Goal: Task Accomplishment & Management: Manage account settings

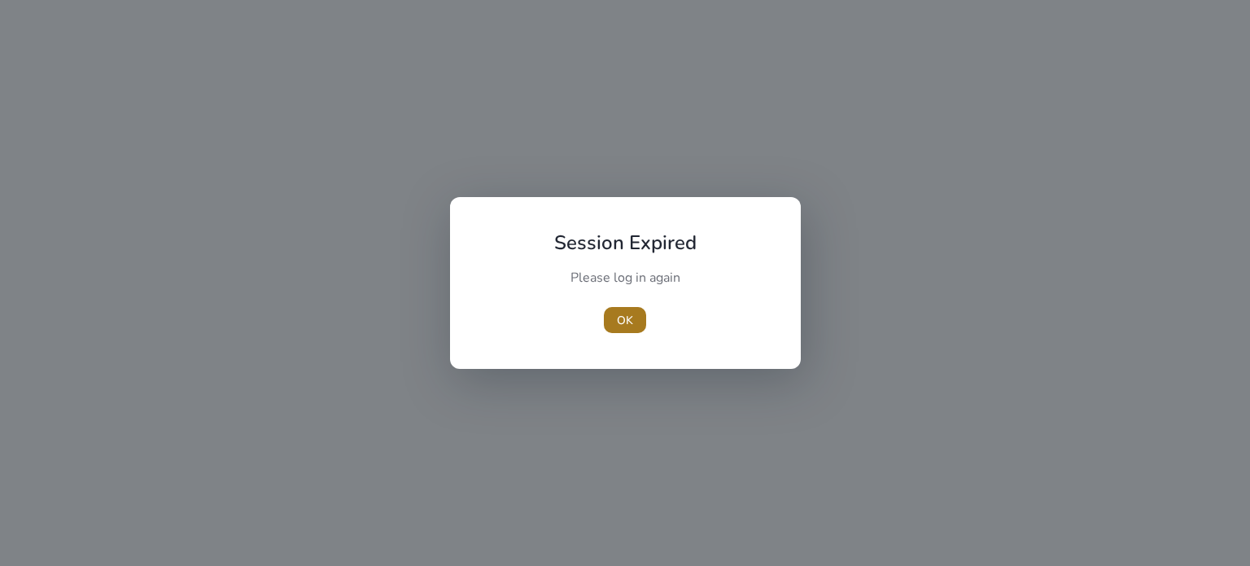
click at [628, 322] on span "OK" at bounding box center [625, 320] width 16 height 17
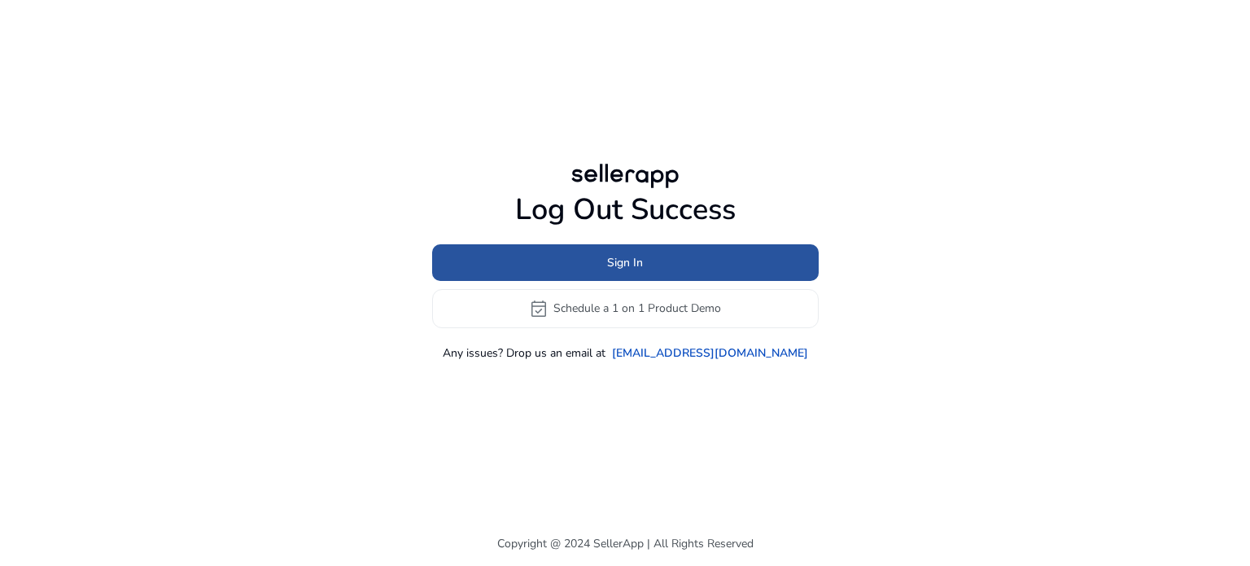
click at [648, 269] on span at bounding box center [625, 262] width 387 height 39
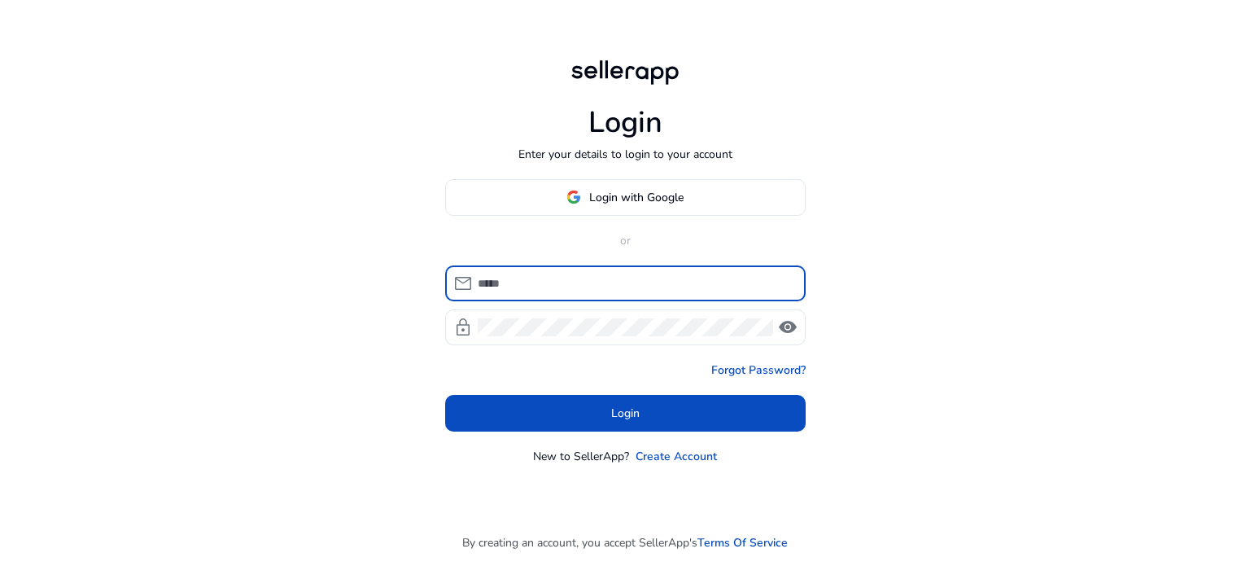
type input "**********"
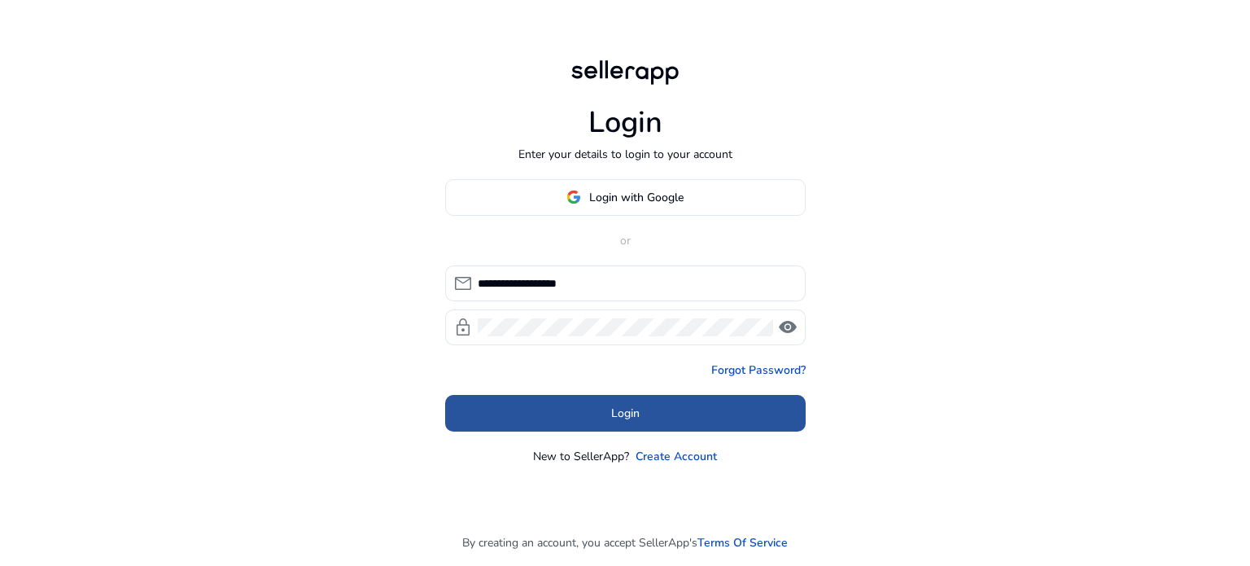
click at [595, 398] on span at bounding box center [625, 412] width 361 height 39
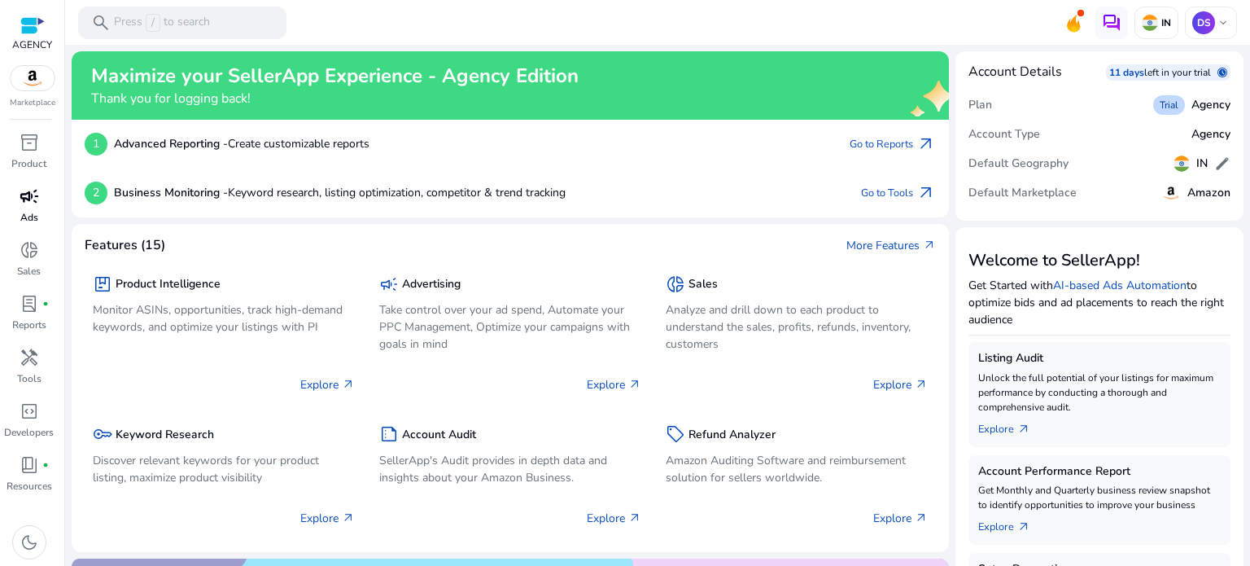
click at [24, 198] on span "campaign" at bounding box center [30, 196] width 20 height 20
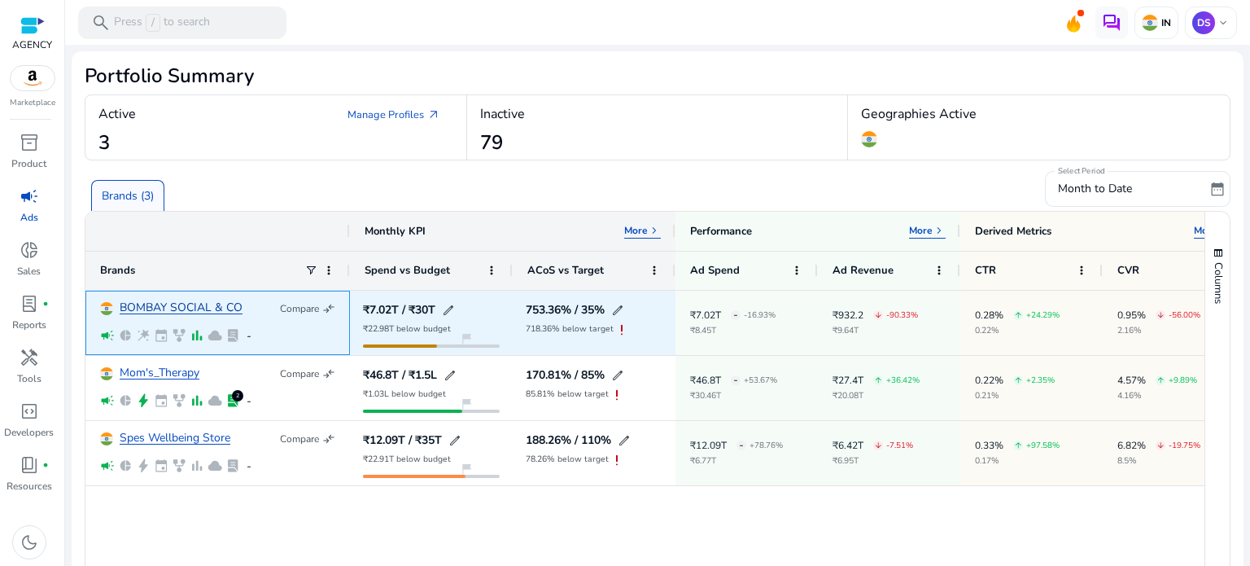
click at [176, 313] on link "BOMBAY SOCIAL & CO" at bounding box center [181, 308] width 123 height 12
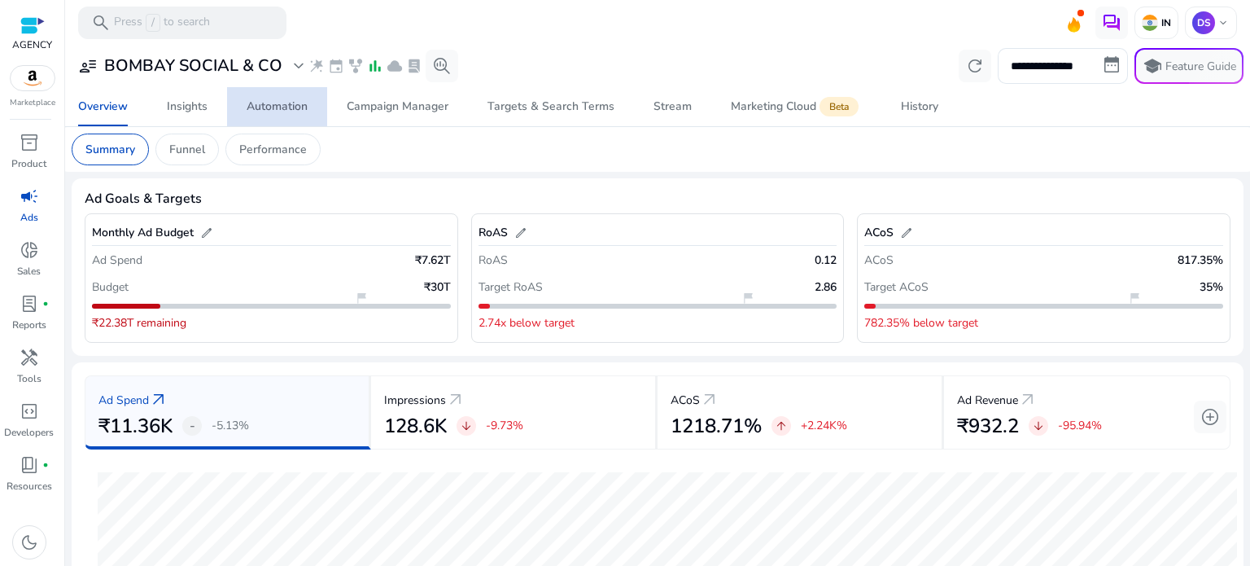
click at [268, 112] on div "Automation" at bounding box center [277, 106] width 61 height 11
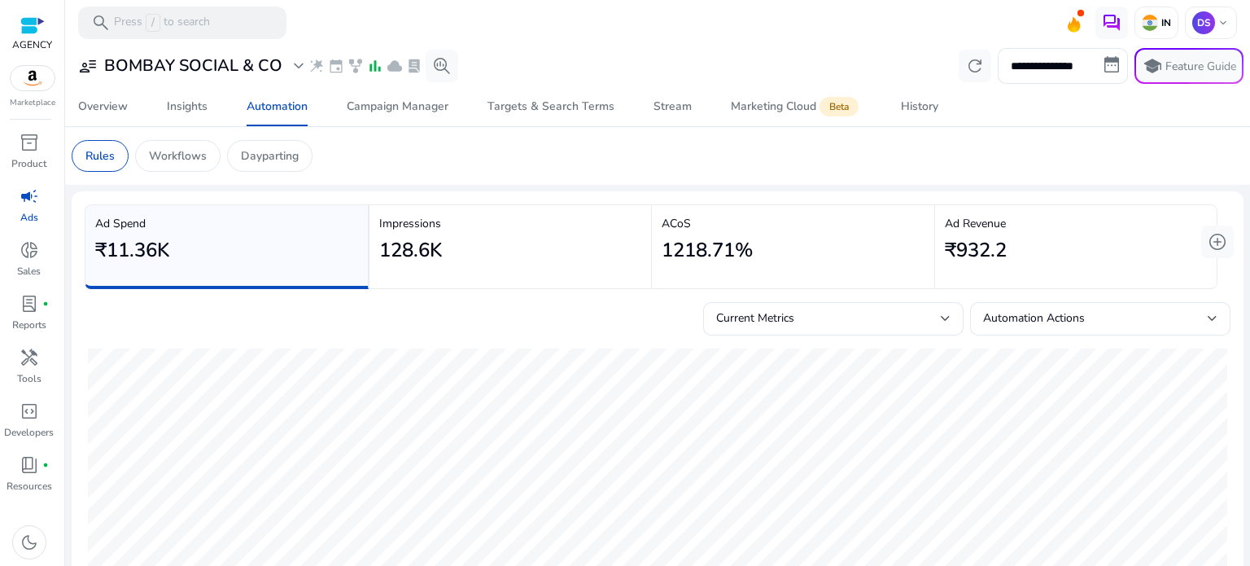
click at [811, 71] on div "**********" at bounding box center [658, 66] width 1172 height 36
click at [165, 156] on p "Workflows" at bounding box center [178, 155] width 58 height 17
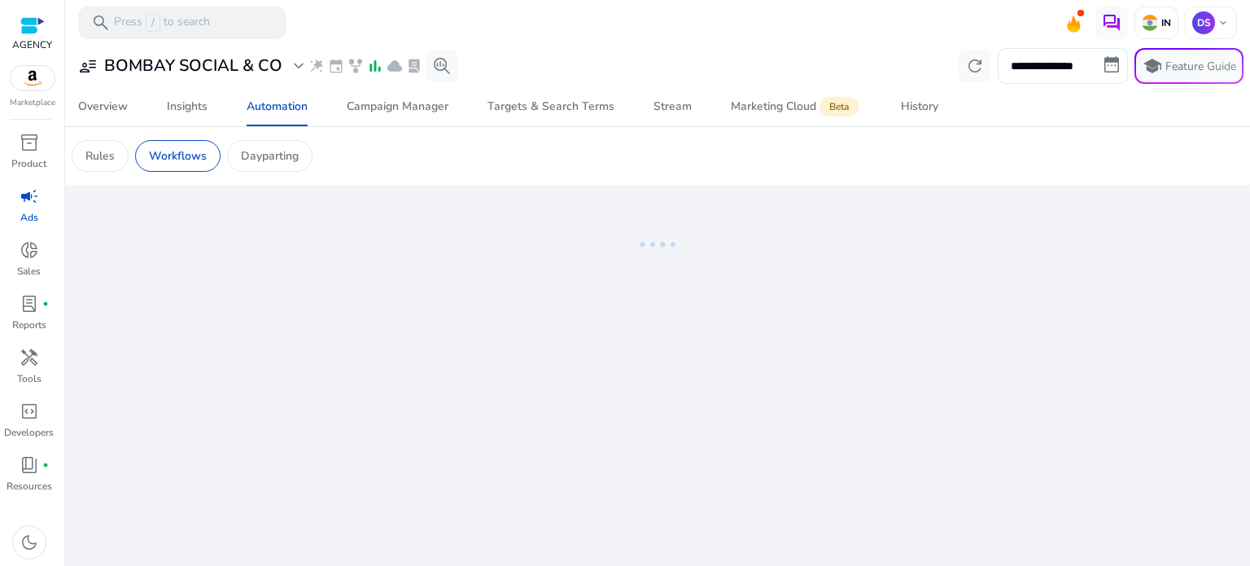
click at [114, 152] on p "Rules" at bounding box center [99, 155] width 29 height 17
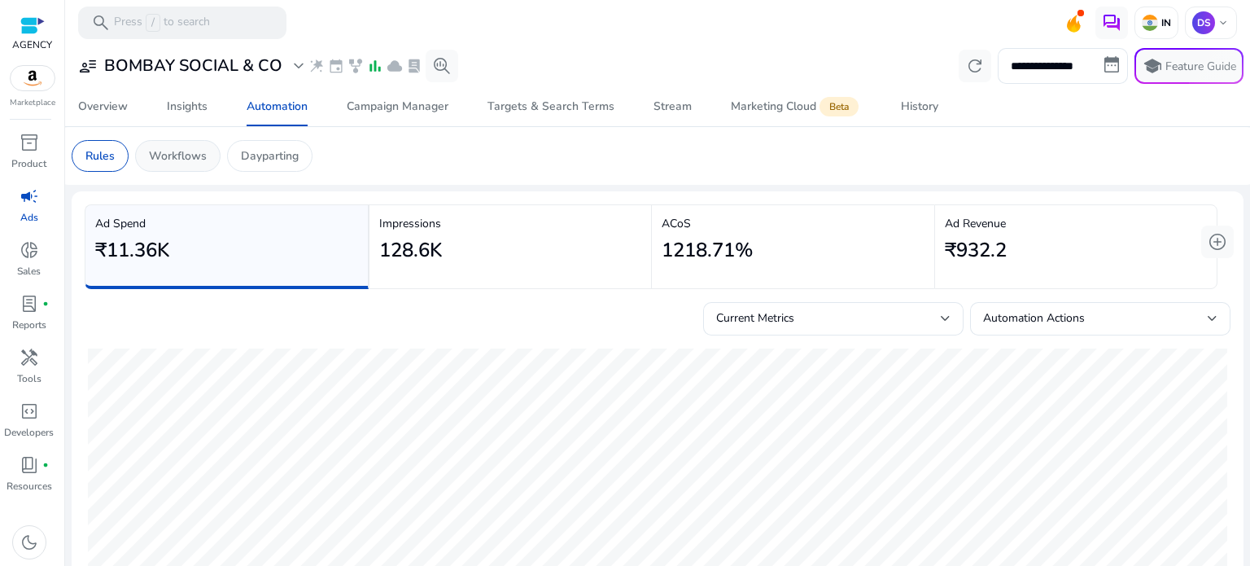
click at [194, 152] on p "Workflows" at bounding box center [178, 155] width 58 height 17
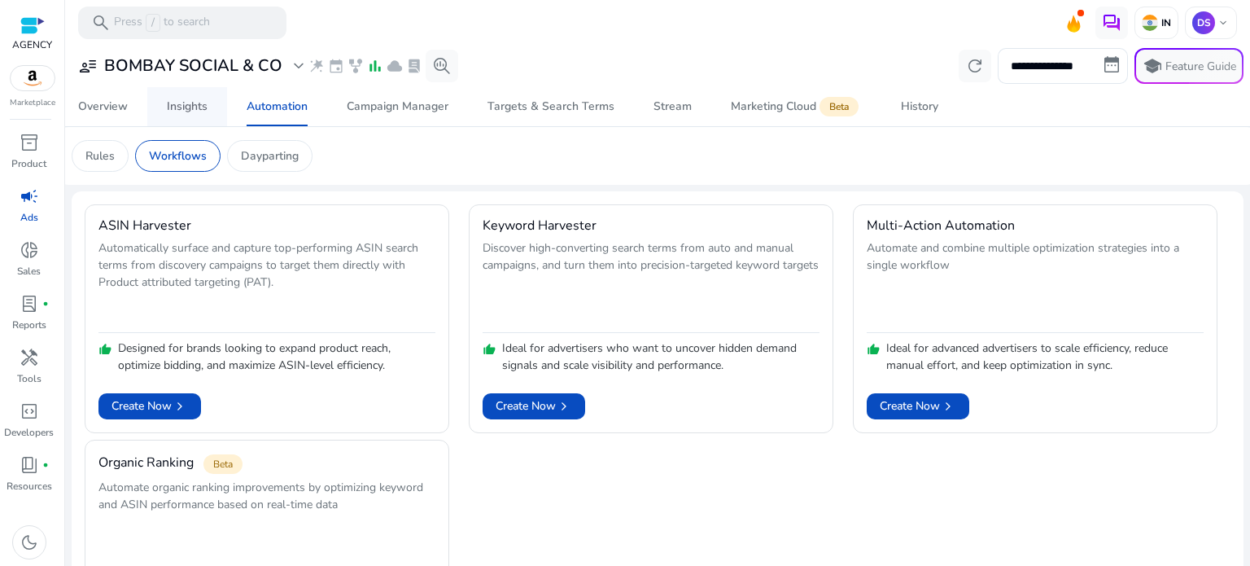
drag, startPoint x: 191, startPoint y: 84, endPoint x: 191, endPoint y: 107, distance: 22.8
click at [191, 107] on div "**********" at bounding box center [658, 86] width 1172 height 82
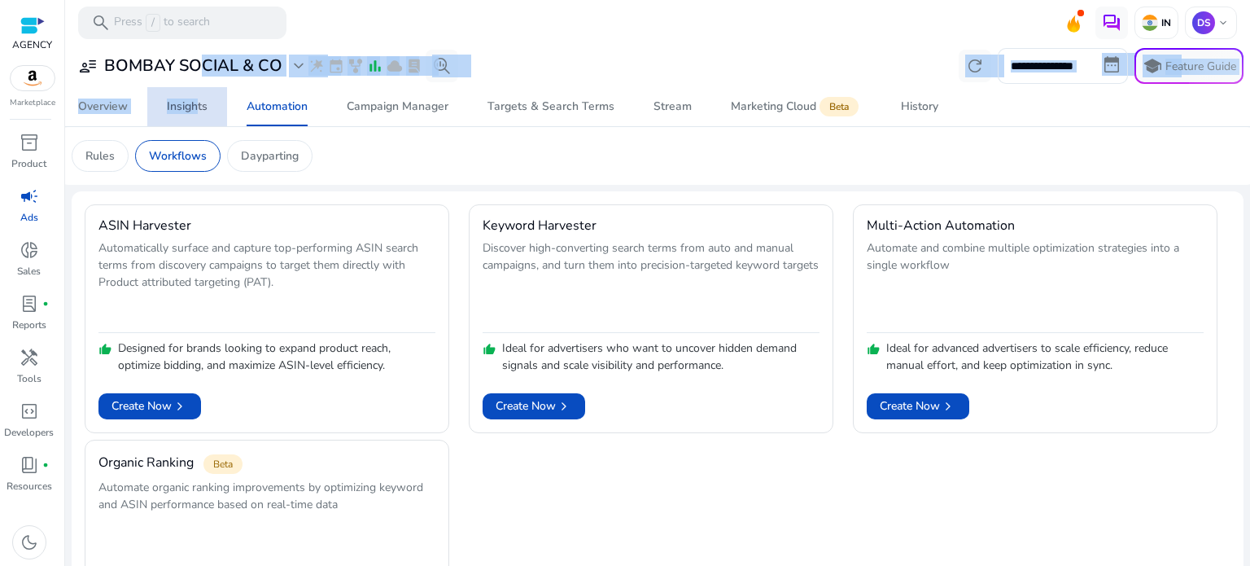
click at [191, 107] on div "Insights" at bounding box center [187, 106] width 41 height 11
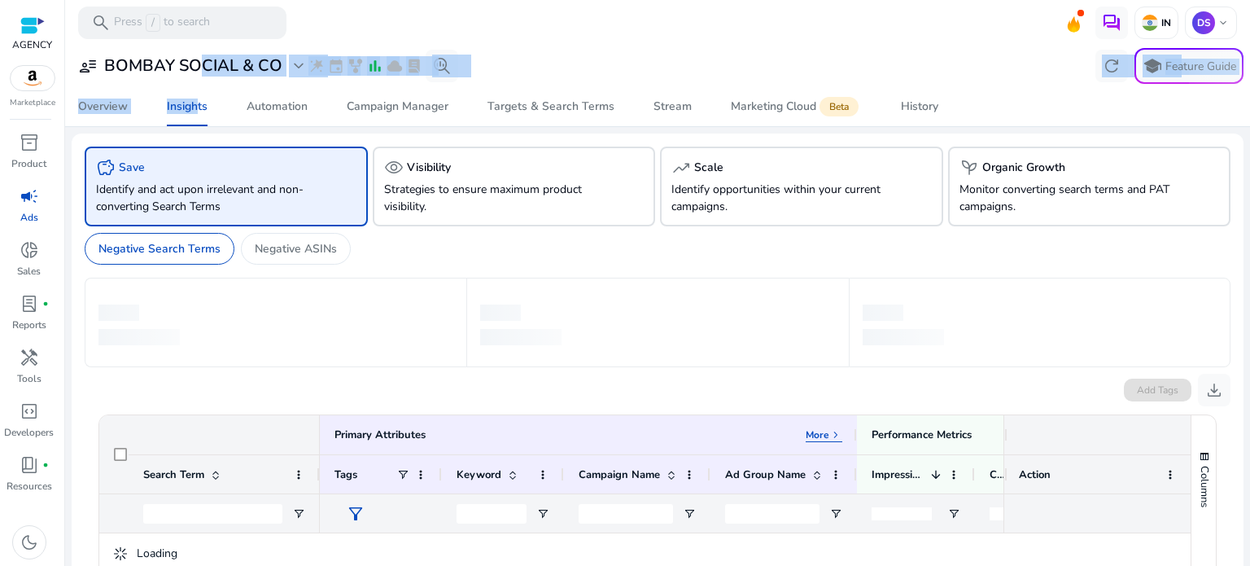
click at [615, 61] on div "user_attributes BOMBAY SOCIAL & CO expand_more wand_stars event family_history …" at bounding box center [658, 66] width 1172 height 36
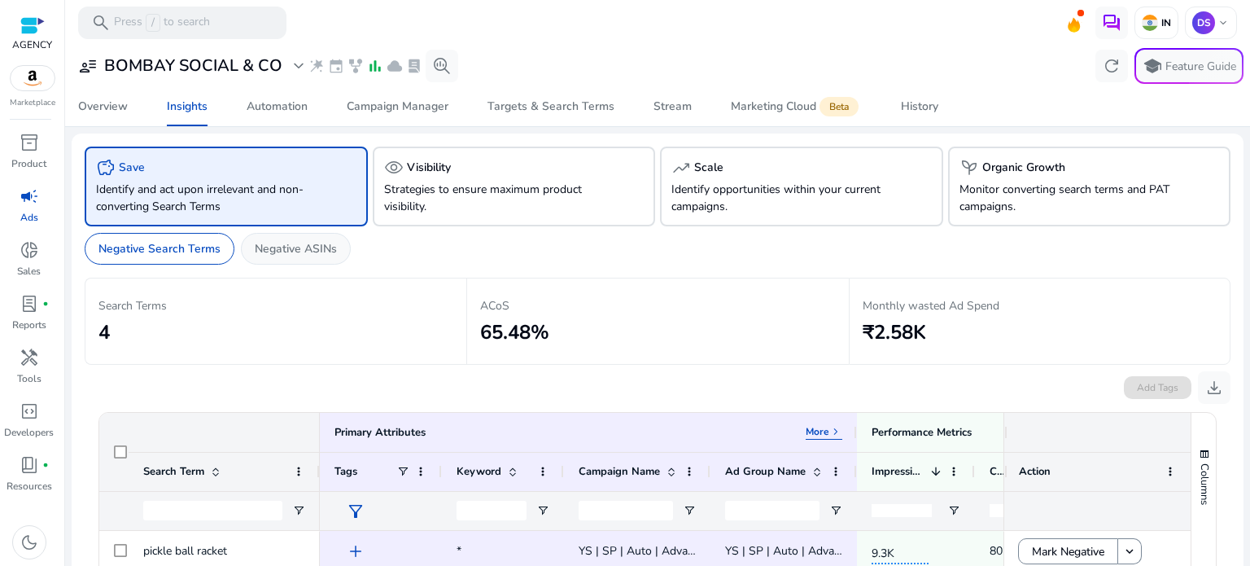
click at [295, 261] on div "Negative ASINs" at bounding box center [296, 249] width 110 height 32
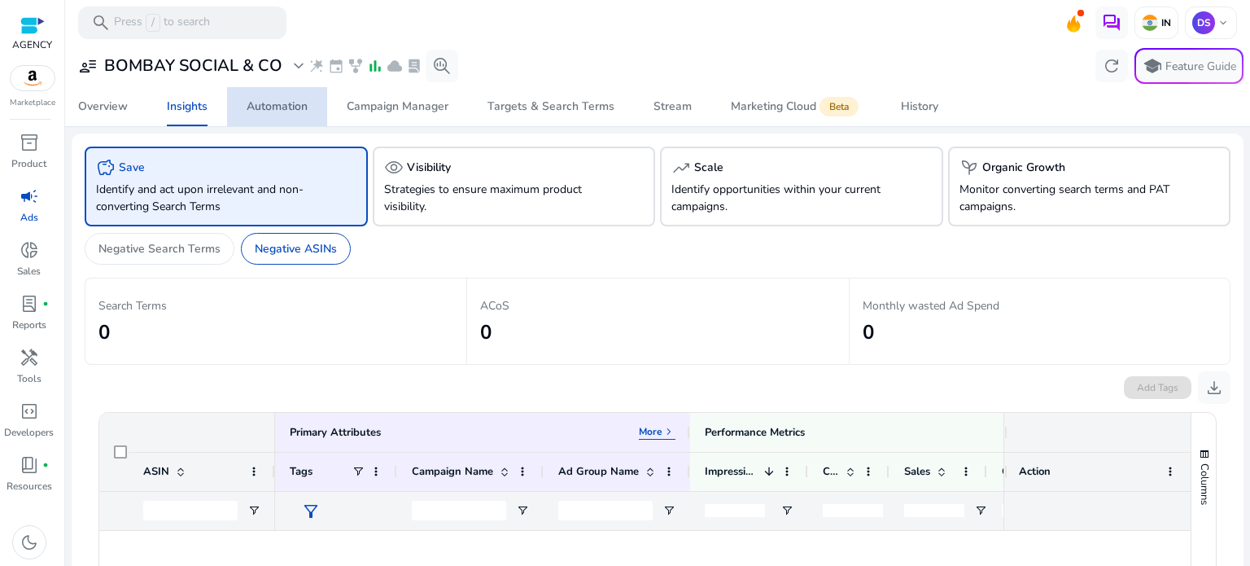
click at [274, 113] on span "Automation" at bounding box center [277, 106] width 61 height 39
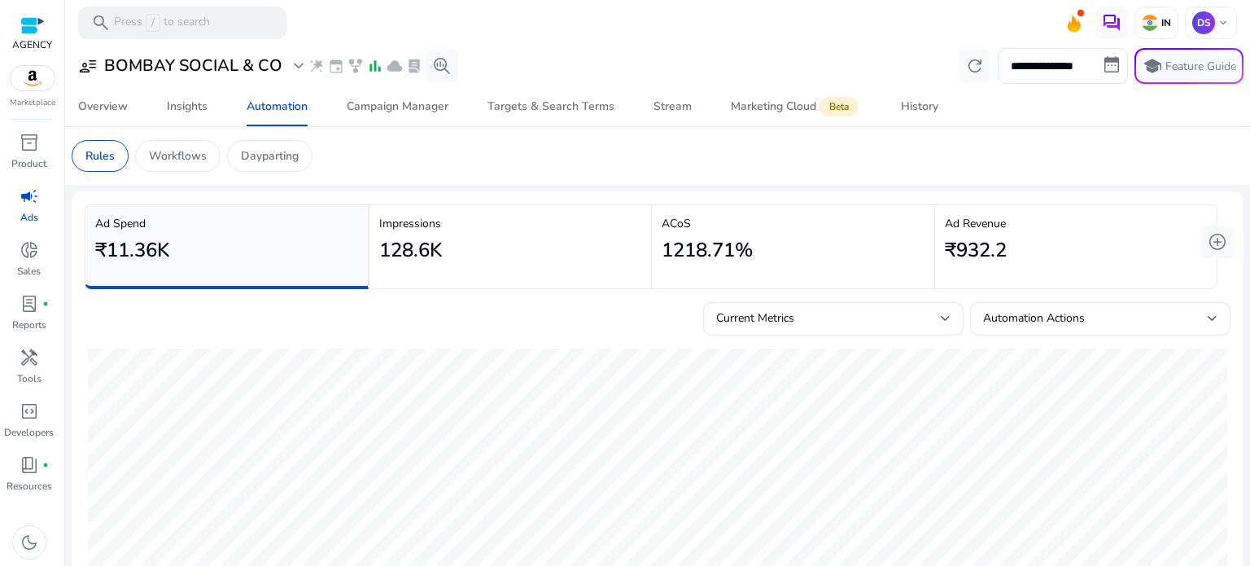
scroll to position [70, 0]
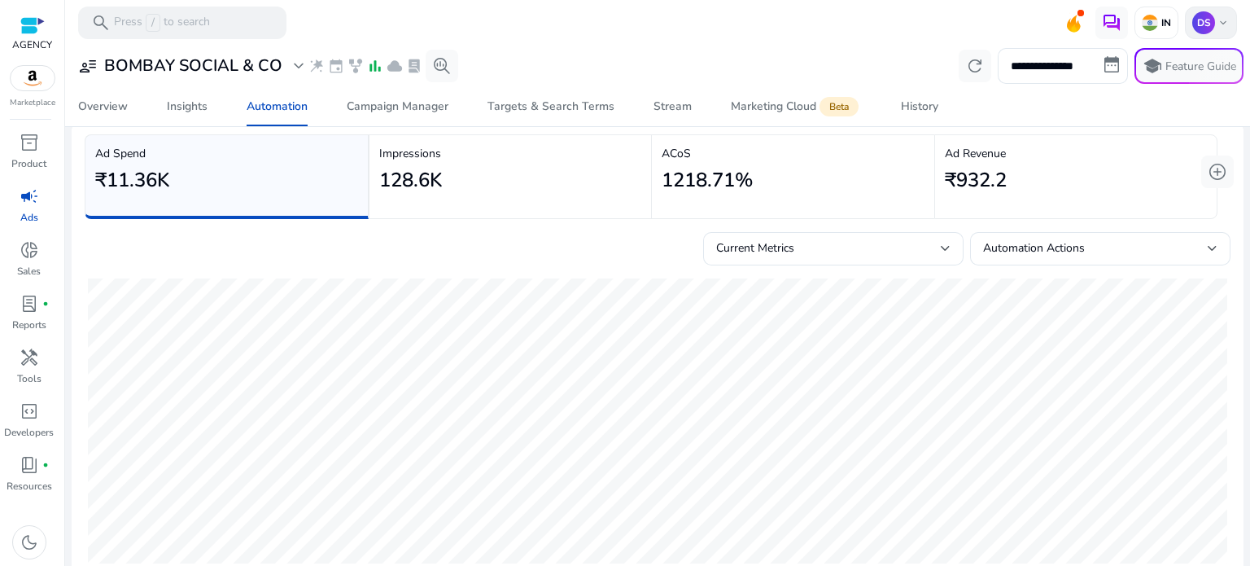
click at [1203, 26] on p "DS" at bounding box center [1204, 22] width 23 height 23
